Goal: Task Accomplishment & Management: Use online tool/utility

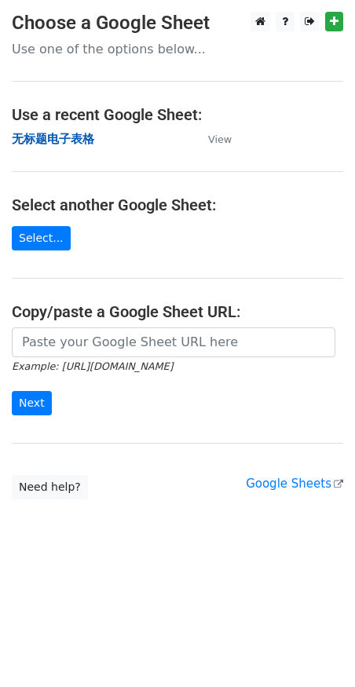
click at [58, 134] on strong "无标题电子表格" at bounding box center [53, 139] width 82 height 14
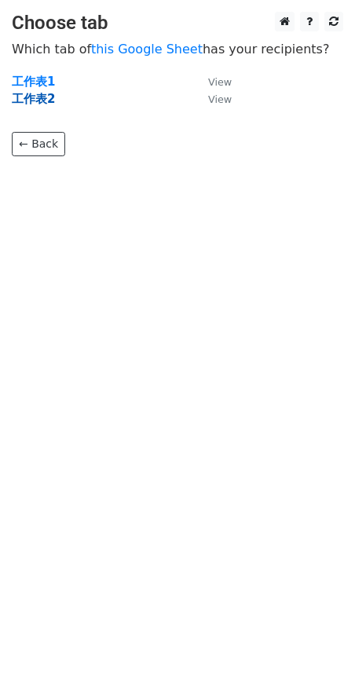
click at [27, 100] on strong "工作表2" at bounding box center [33, 99] width 43 height 14
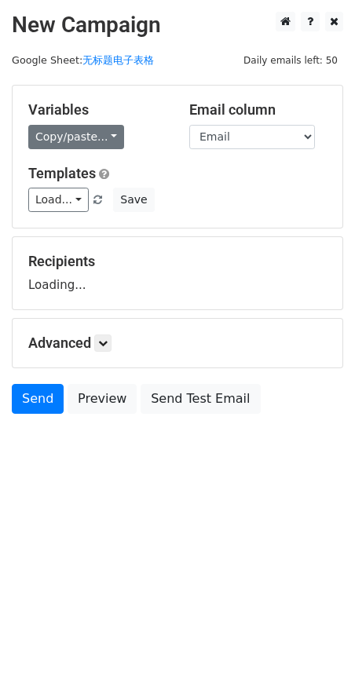
drag, startPoint x: 93, startPoint y: 153, endPoint x: 78, endPoint y: 134, distance: 25.1
click at [93, 153] on div "Variables Copy/paste... {{Email}} {{Name}} Email column Email Name Templates Lo…" at bounding box center [178, 157] width 330 height 142
click at [74, 130] on link "Copy/paste..." at bounding box center [76, 137] width 96 height 24
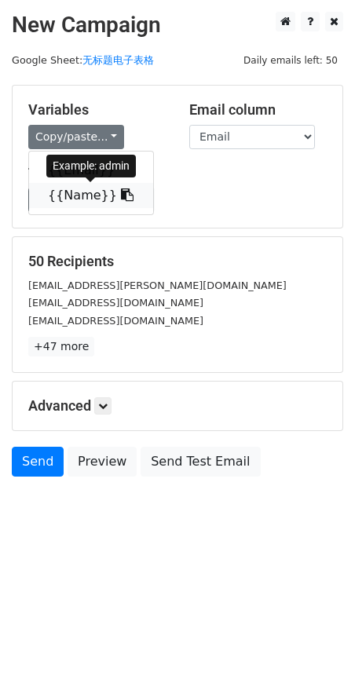
click at [53, 202] on link "{{Name}}" at bounding box center [91, 195] width 124 height 25
